Goal: Task Accomplishment & Management: Manage account settings

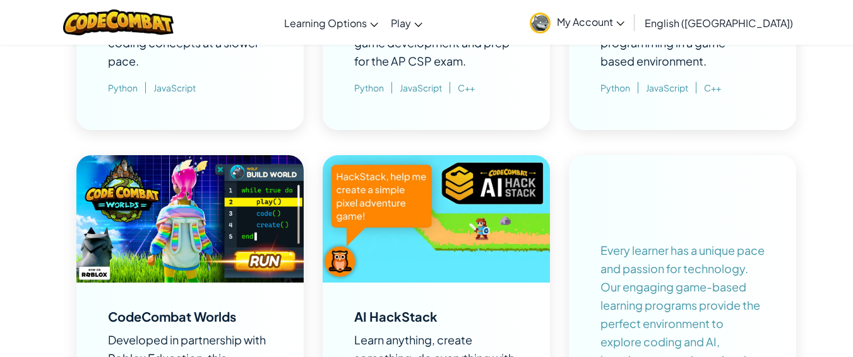
scroll to position [1207, 0]
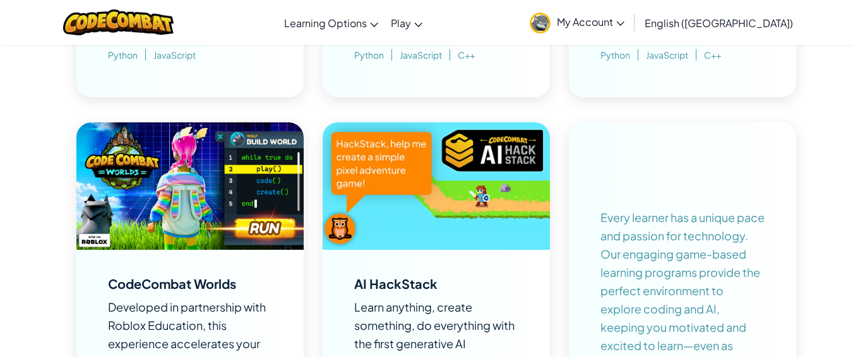
click at [265, 148] on img at bounding box center [189, 186] width 227 height 128
click at [218, 240] on img at bounding box center [189, 186] width 227 height 128
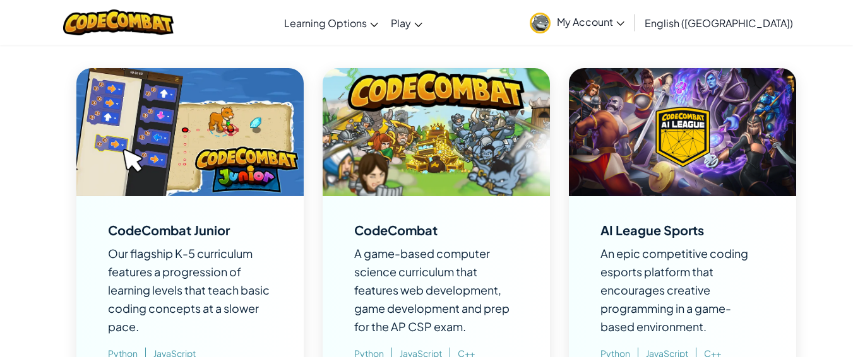
scroll to position [920, 0]
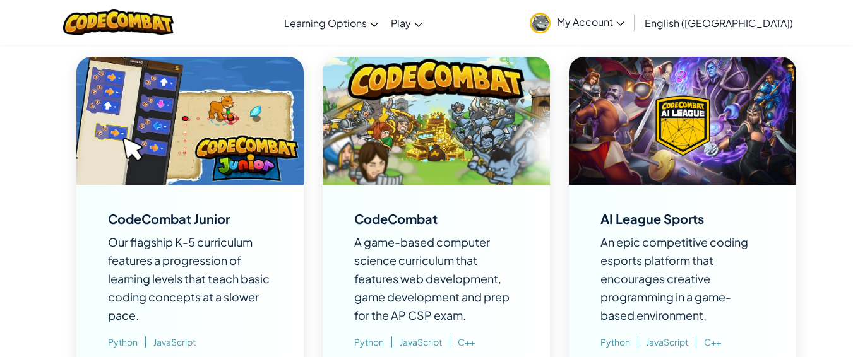
click at [470, 181] on img at bounding box center [436, 121] width 227 height 128
click at [470, 180] on img at bounding box center [436, 121] width 227 height 128
click at [413, 218] on div "CodeCombat" at bounding box center [395, 219] width 83 height 13
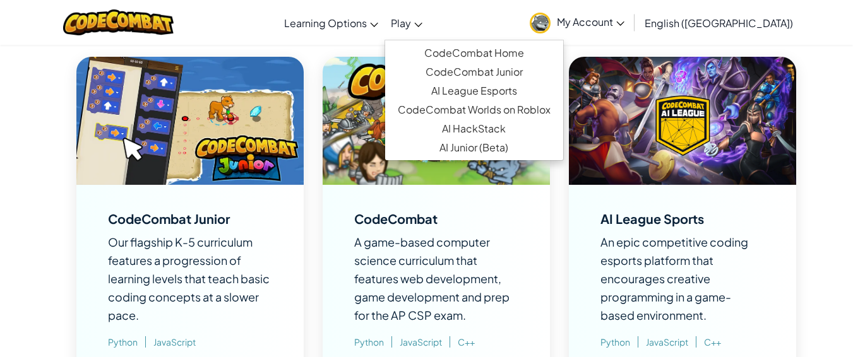
click at [429, 12] on link "Play" at bounding box center [406, 23] width 44 height 34
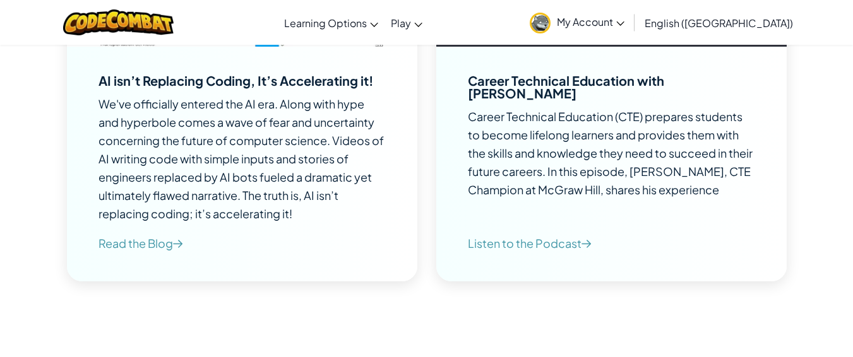
scroll to position [4159, 0]
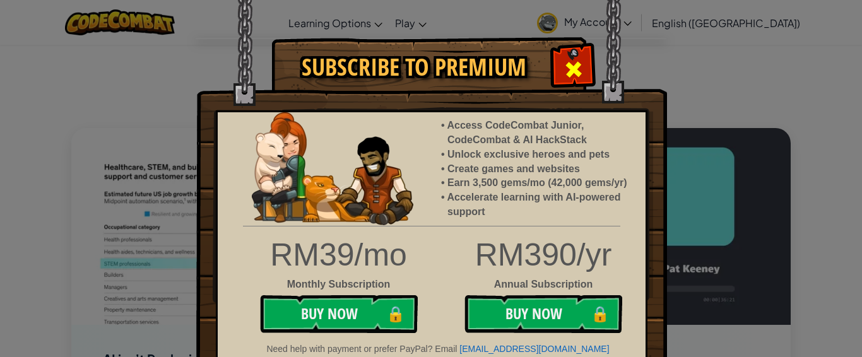
click at [559, 80] on div at bounding box center [574, 68] width 40 height 40
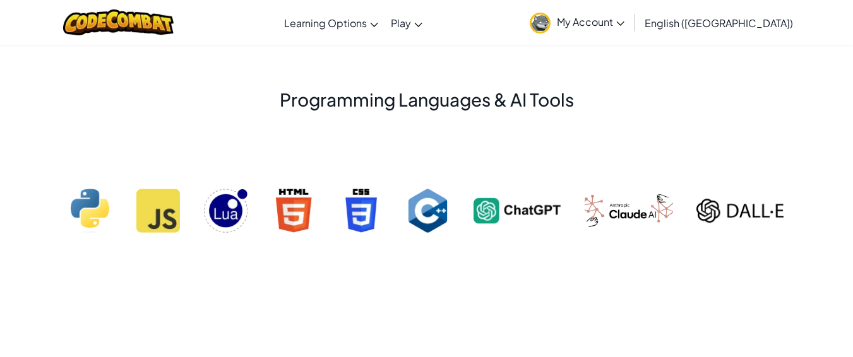
scroll to position [2458, 0]
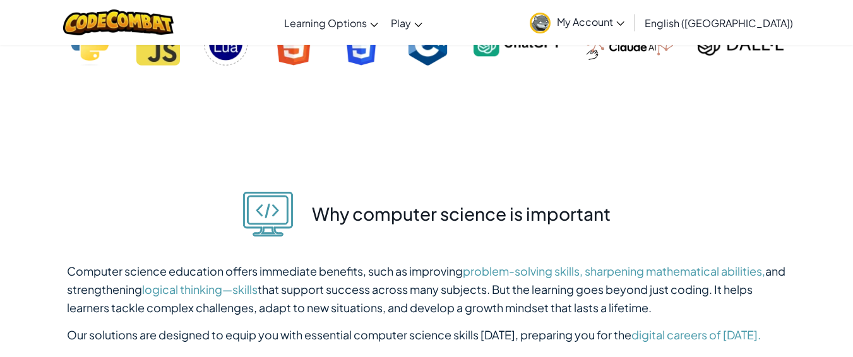
click at [90, 66] on img at bounding box center [91, 43] width 44 height 44
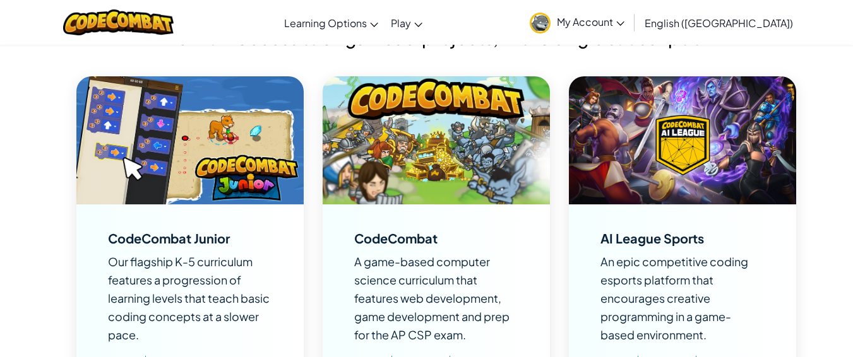
scroll to position [911, 0]
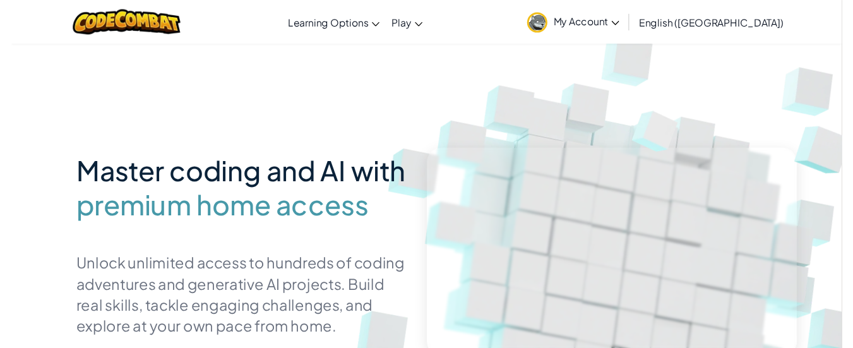
scroll to position [97, 0]
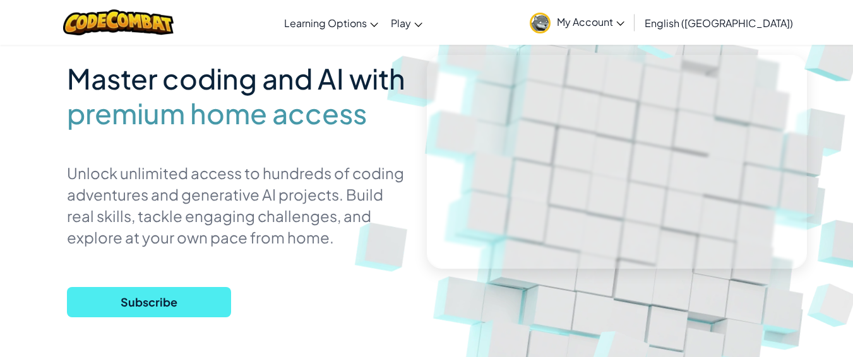
click at [624, 16] on span "My Account" at bounding box center [591, 21] width 68 height 13
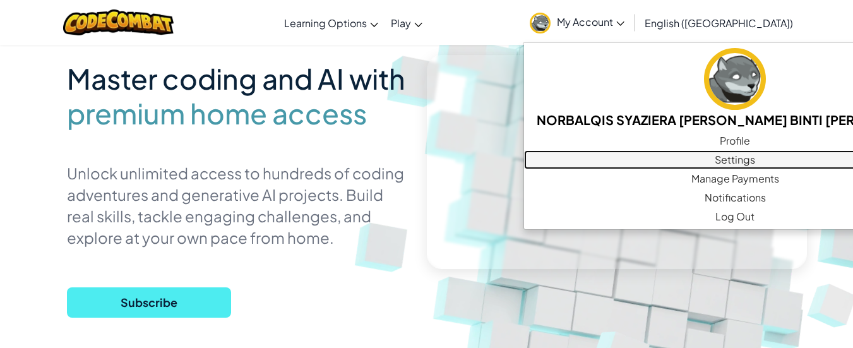
click at [808, 153] on link "Settings" at bounding box center [735, 159] width 422 height 19
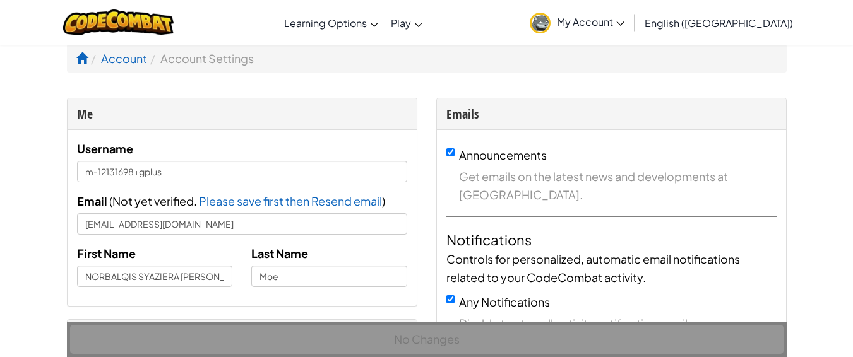
click at [631, 15] on link "My Account" at bounding box center [576, 23] width 107 height 40
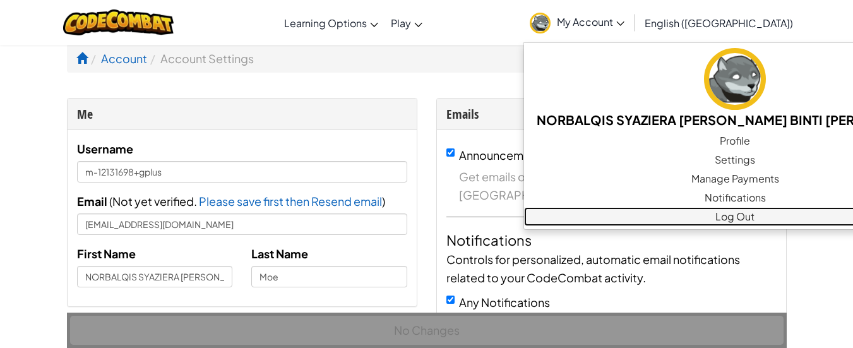
click at [818, 211] on link "Log Out" at bounding box center [735, 216] width 422 height 19
